Goal: Find specific page/section

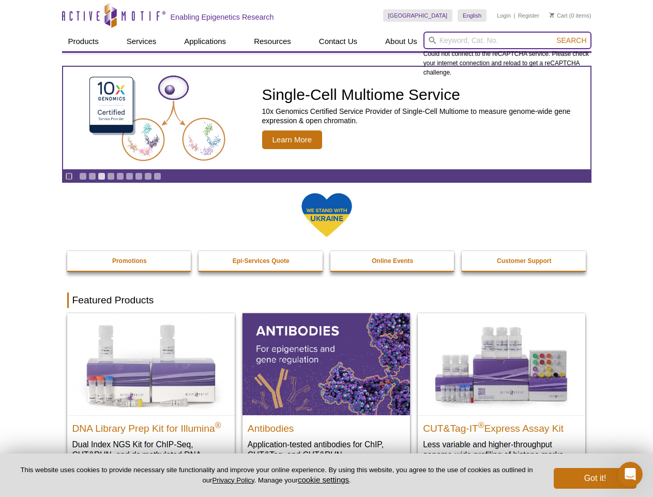
click at [508, 40] on input "search" at bounding box center [508, 41] width 168 height 18
click at [572, 40] on span "Search" at bounding box center [572, 40] width 30 height 8
click at [69, 176] on icon "Pause" at bounding box center [69, 176] width 7 height 7
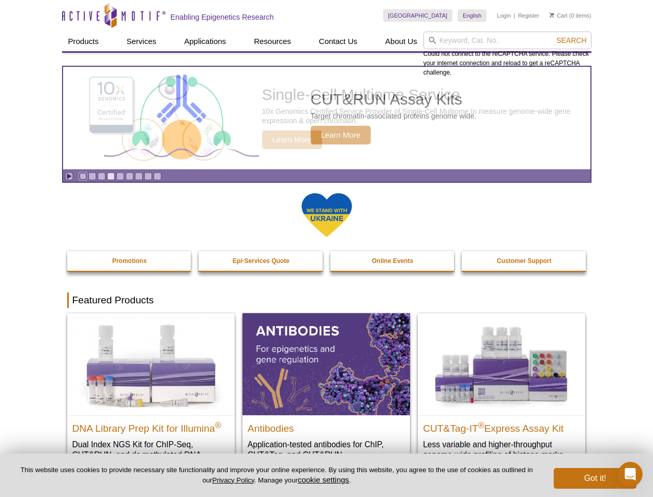
click at [83, 176] on link "Go to slide 1" at bounding box center [83, 176] width 8 height 8
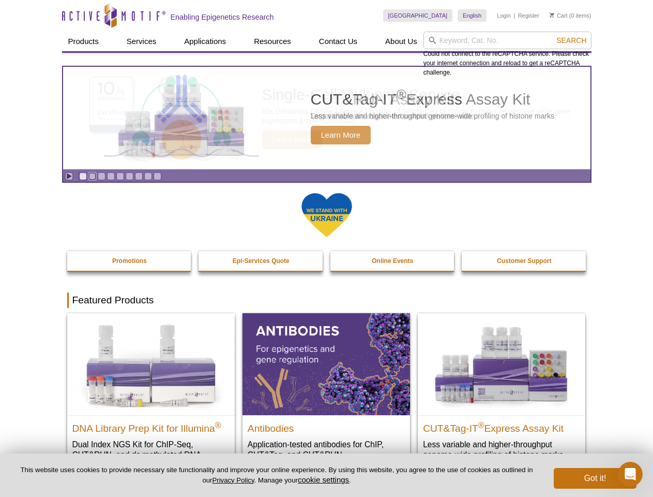
click at [92, 176] on link "Go to slide 2" at bounding box center [92, 176] width 8 height 8
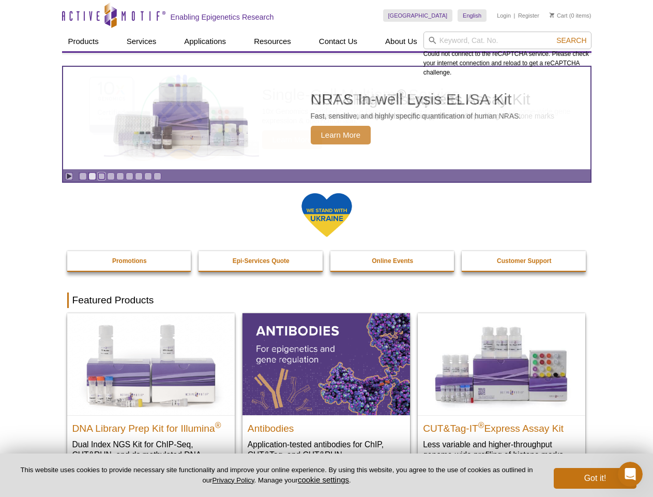
click at [101, 176] on link "Go to slide 3" at bounding box center [102, 176] width 8 height 8
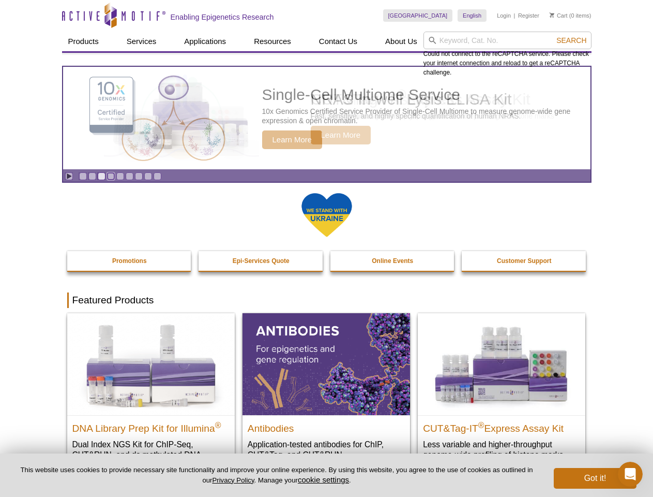
click at [111, 176] on link "Go to slide 4" at bounding box center [111, 176] width 8 height 8
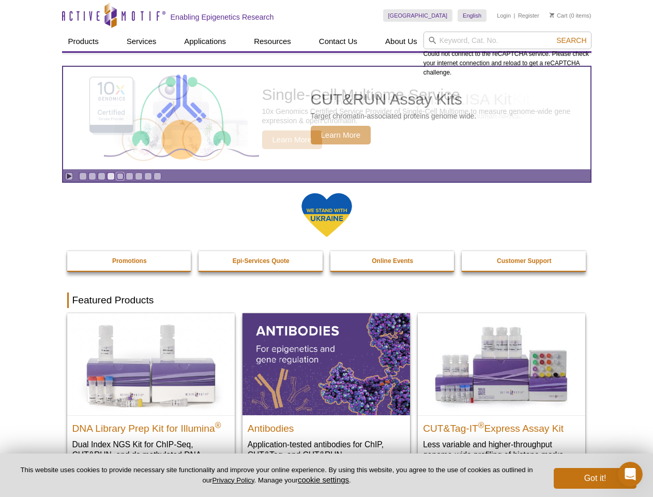
click at [120, 176] on link "Go to slide 5" at bounding box center [120, 176] width 8 height 8
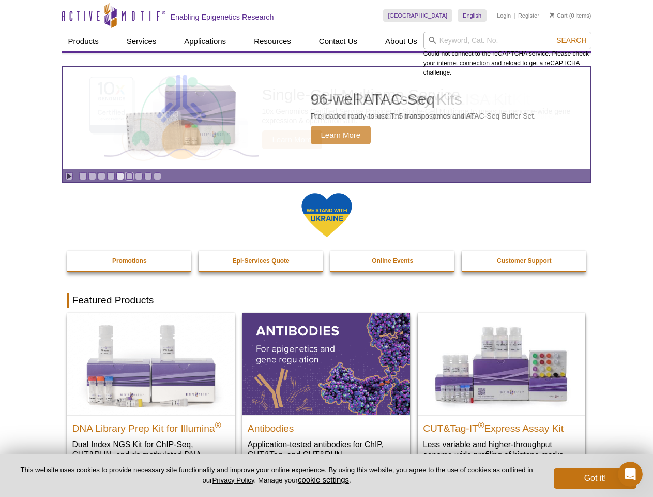
click at [129, 176] on link "Go to slide 6" at bounding box center [130, 176] width 8 height 8
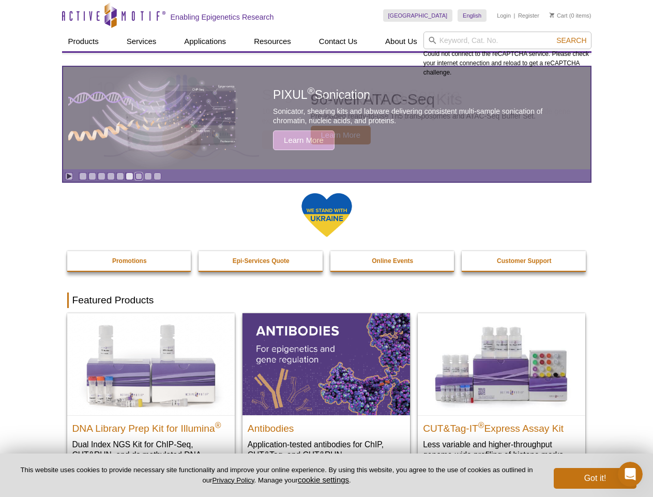
click at [139, 176] on link "Go to slide 7" at bounding box center [139, 176] width 8 height 8
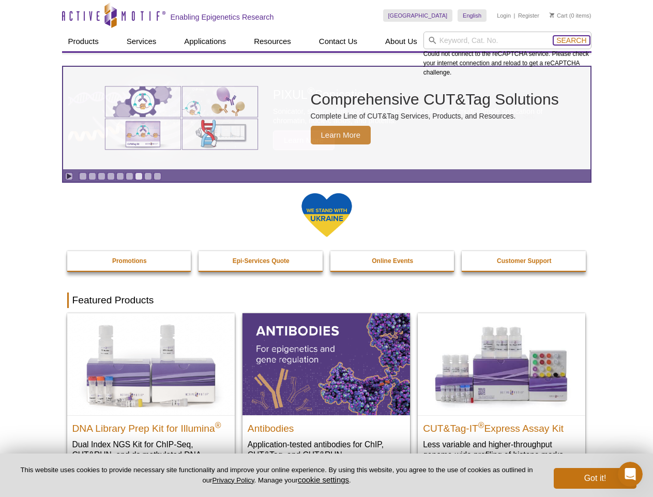
click at [572, 40] on span "Search" at bounding box center [572, 40] width 30 height 8
